Goal: Navigation & Orientation: Find specific page/section

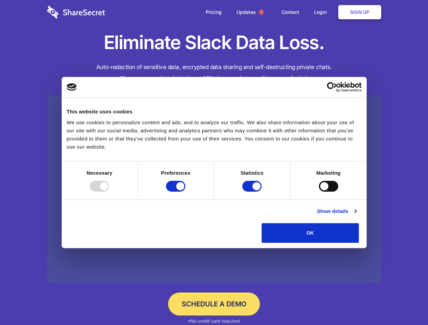
click at [109, 192] on div at bounding box center [99, 186] width 19 height 11
click at [185, 192] on input "Preferences" at bounding box center [175, 186] width 19 height 11
checkbox input "false"
click at [253, 192] on input "Statistics" at bounding box center [251, 186] width 19 height 11
checkbox input "false"
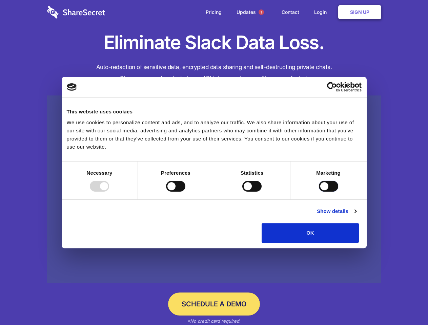
click at [319, 192] on input "Marketing" at bounding box center [328, 186] width 19 height 11
checkbox input "true"
click at [356, 215] on link "Show details" at bounding box center [336, 211] width 39 height 8
click at [0, 0] on li "Necessary 7 Necessary cookies help make a website usable by enabling basic func…" at bounding box center [0, 0] width 0 height 0
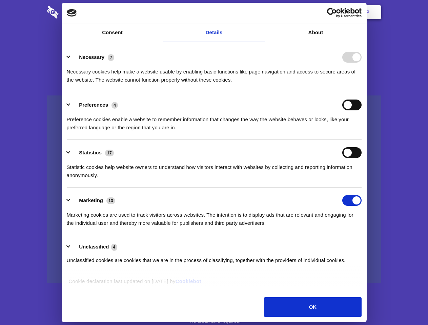
click at [261, 12] on span "1" at bounding box center [260, 11] width 5 height 5
